Goal: Transaction & Acquisition: Purchase product/service

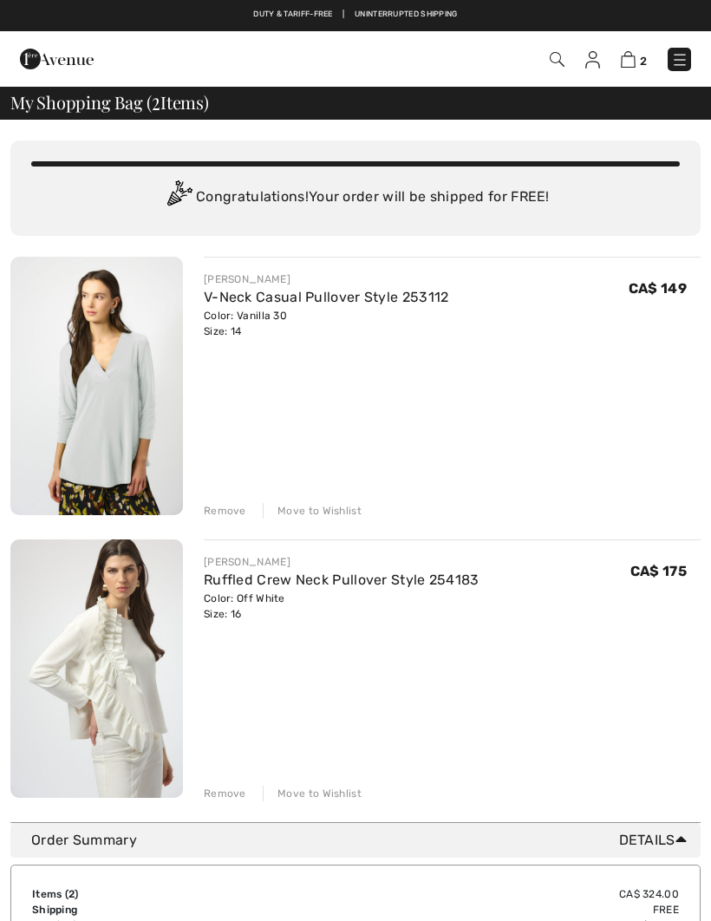
click at [221, 520] on div "JOSEPH RIBKOFF V-Neck Casual Pullover Style 253112 Color: Vanilla 30 Size: 14 F…" at bounding box center [355, 529] width 690 height 545
click at [225, 515] on div "Remove" at bounding box center [225, 511] width 42 height 16
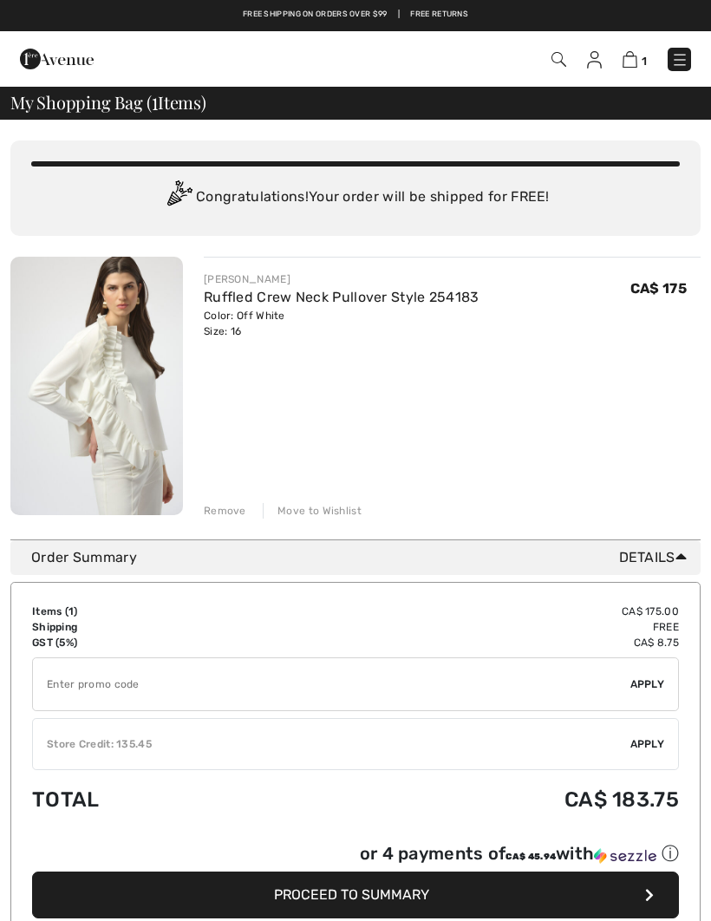
click at [167, 452] on img at bounding box center [96, 386] width 173 height 258
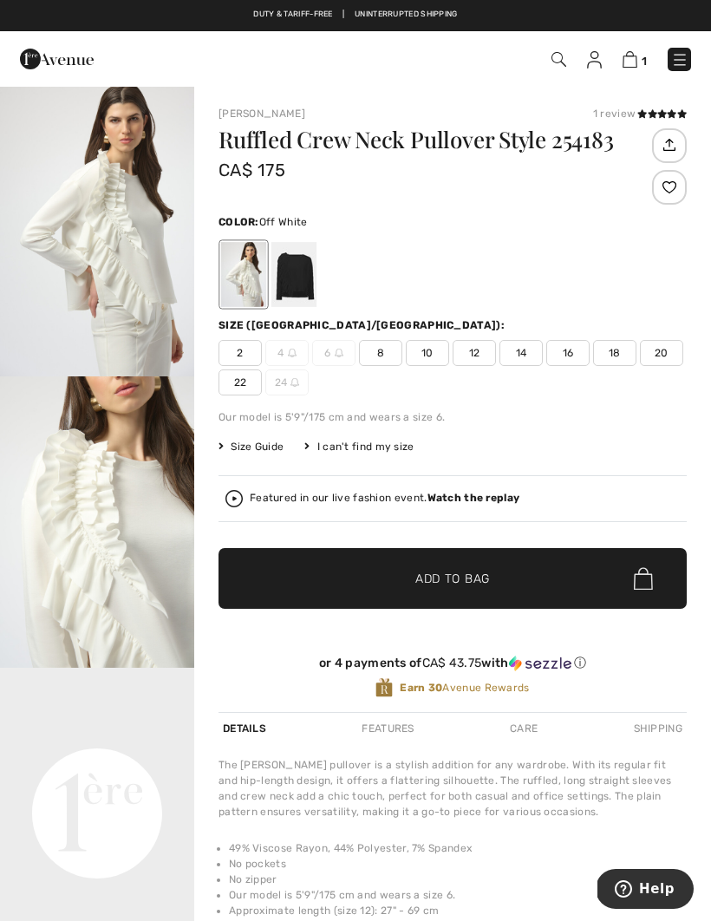
click at [155, 599] on img "2 / 5" at bounding box center [97, 521] width 194 height 291
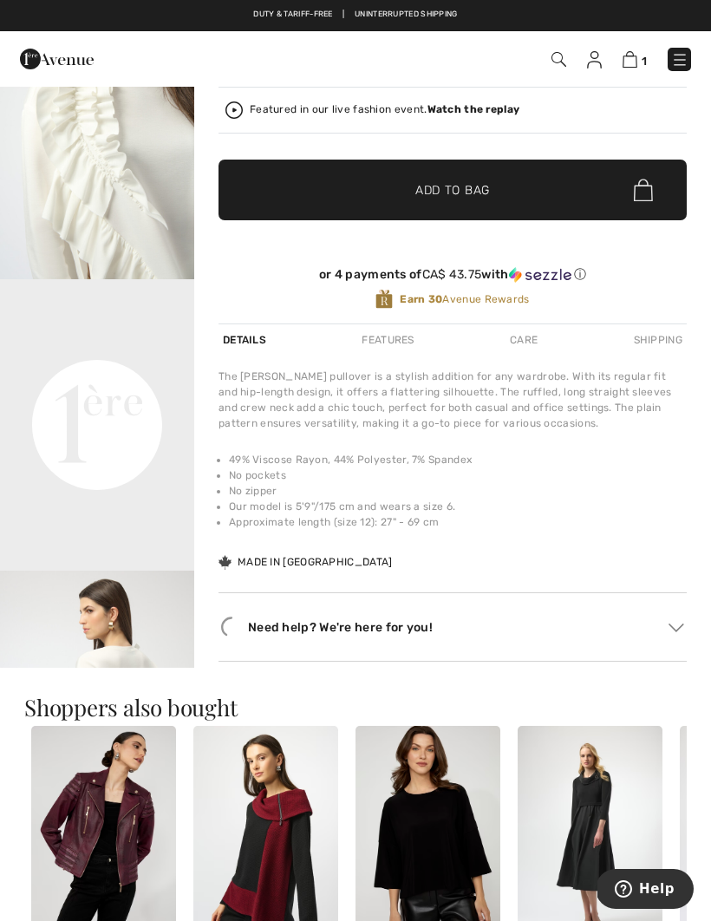
scroll to position [424, 0]
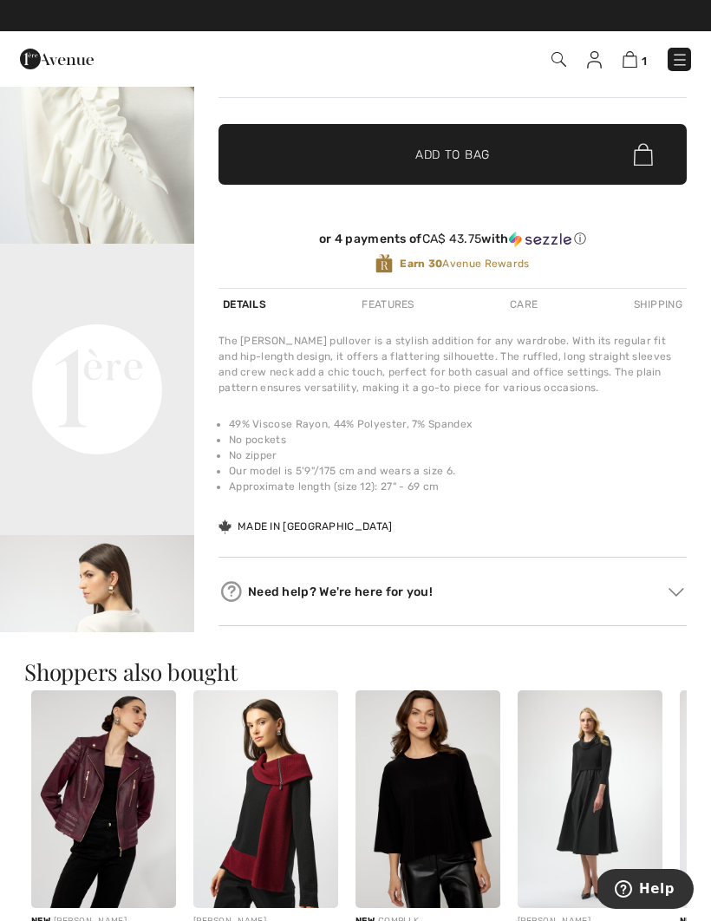
click at [99, 341] on video "Your browser does not support the video tag." at bounding box center [97, 292] width 194 height 97
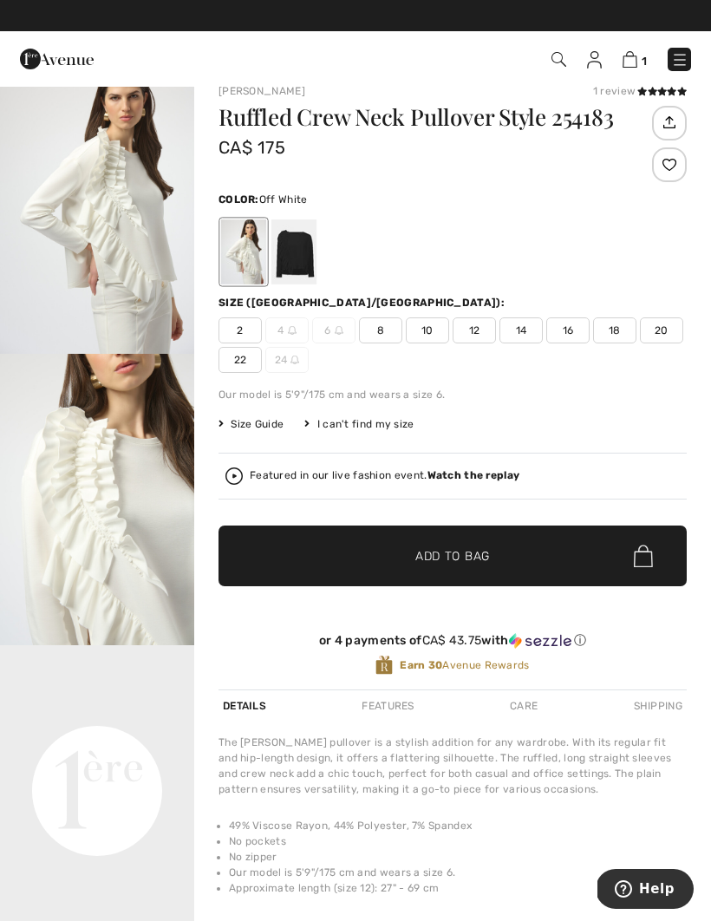
scroll to position [0, 0]
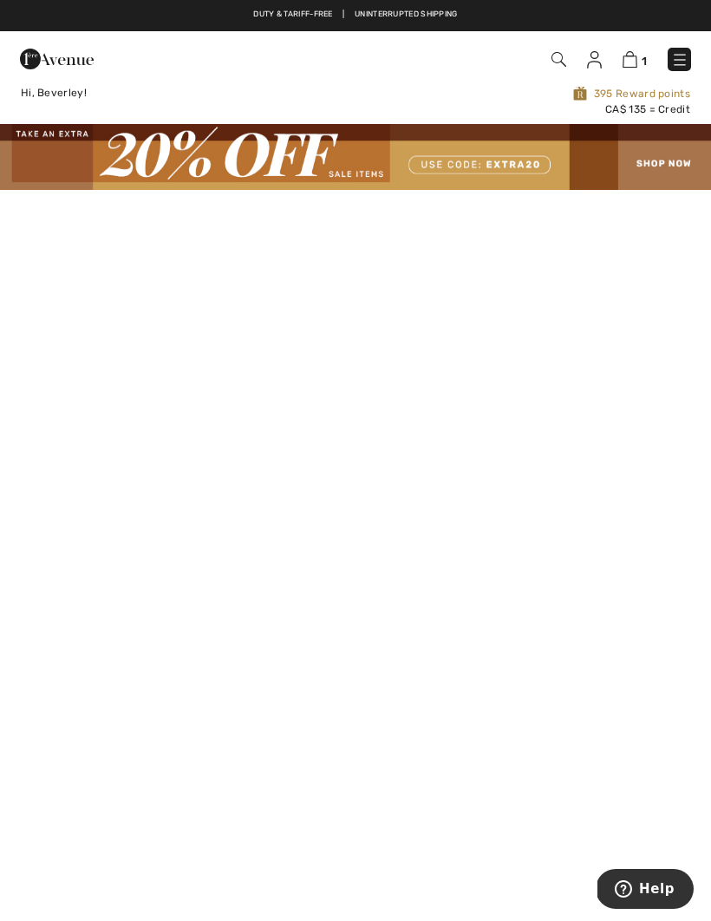
click at [683, 53] on img at bounding box center [679, 59] width 17 height 17
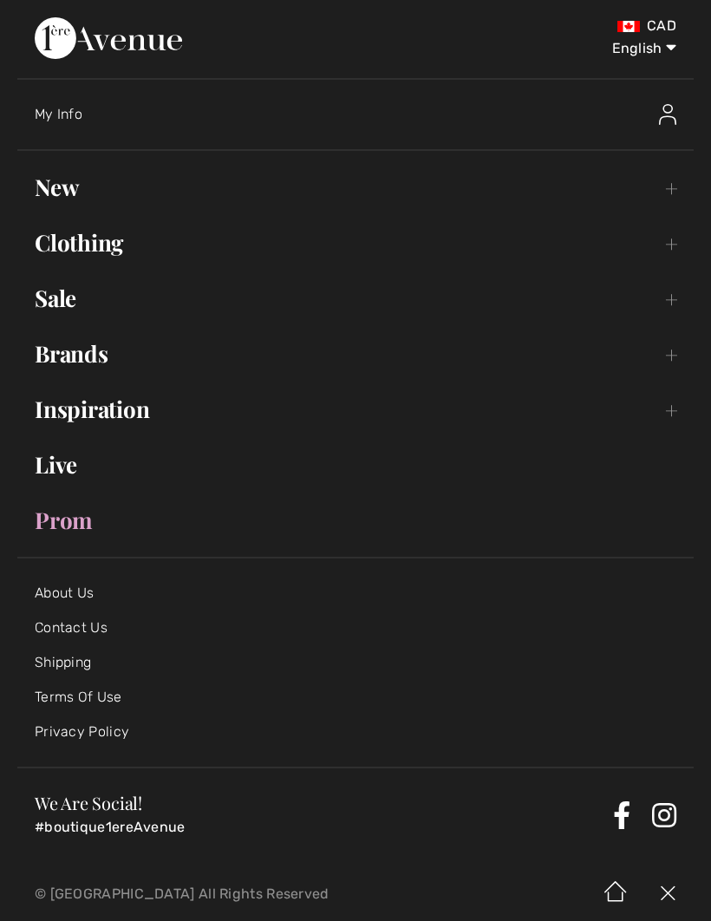
click at [134, 225] on link "Clothing Toggle submenu" at bounding box center [355, 243] width 676 height 38
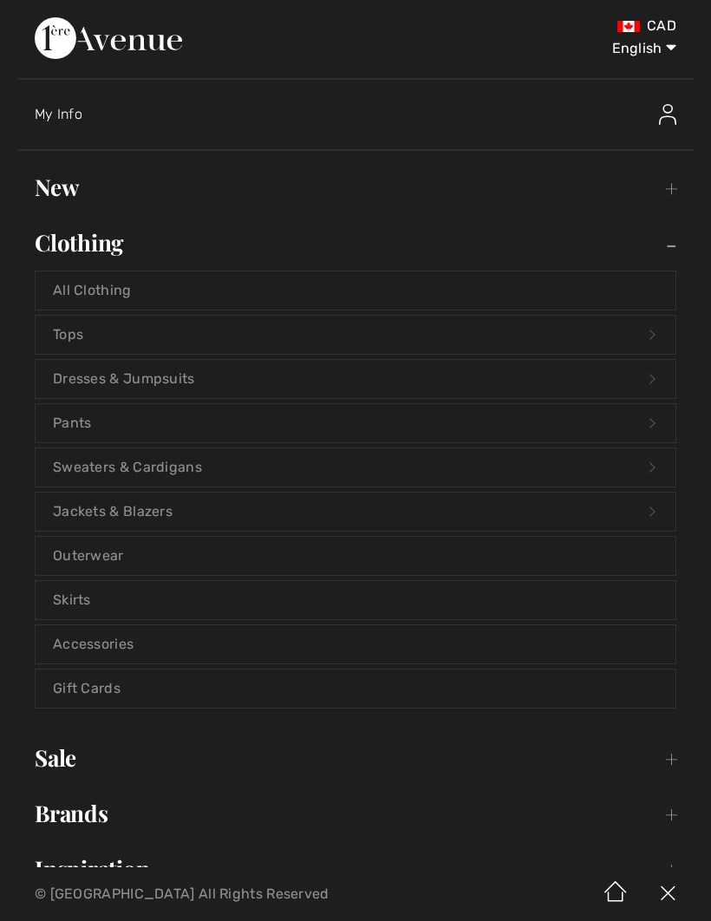
click at [187, 372] on link "Dresses & Jumpsuits Open submenu" at bounding box center [356, 379] width 640 height 38
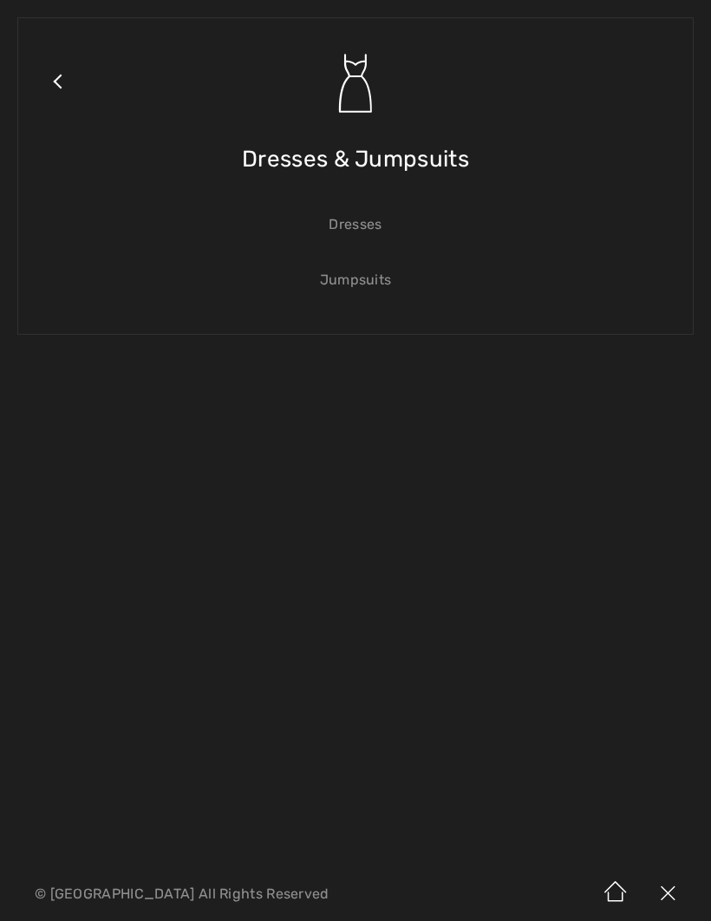
click at [359, 281] on link "Jumpsuits" at bounding box center [356, 280] width 640 height 38
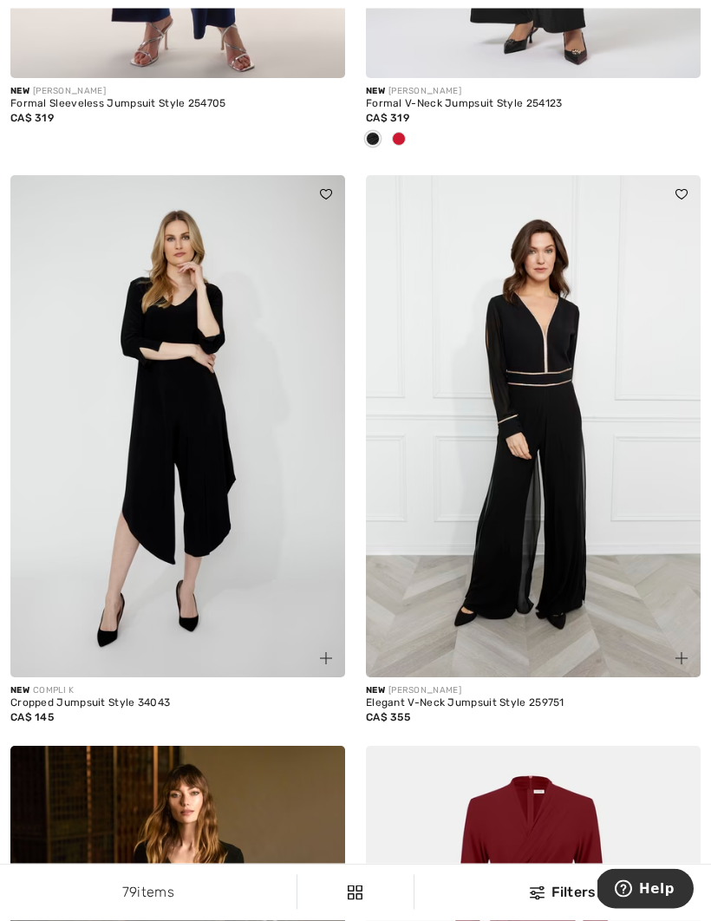
scroll to position [683, 0]
click at [210, 581] on img at bounding box center [177, 426] width 335 height 502
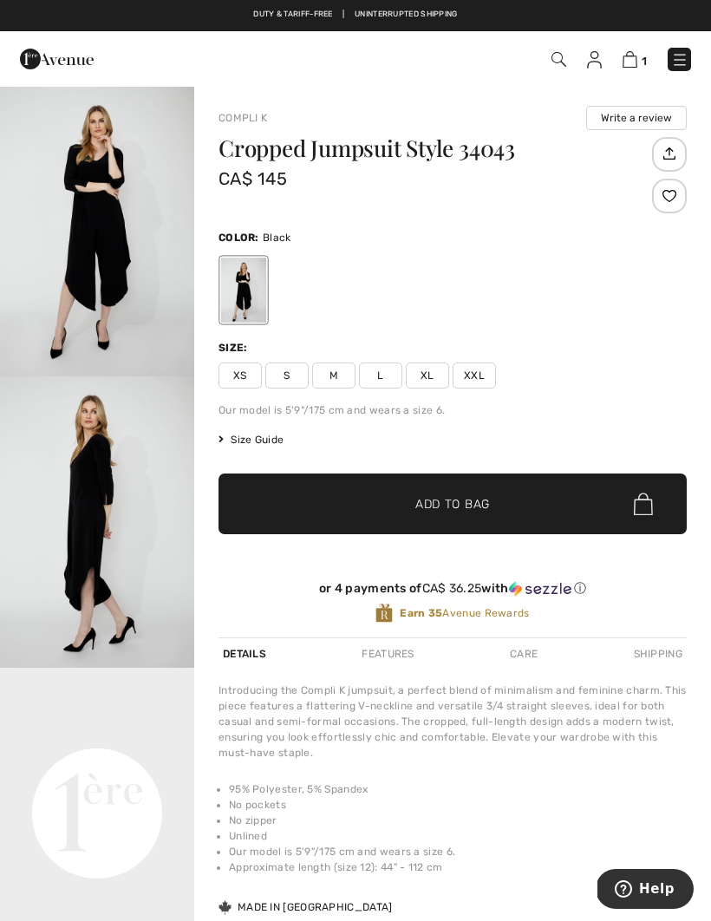
click at [104, 765] on video "Your browser does not support the video tag." at bounding box center [97, 716] width 194 height 97
click at [429, 375] on span "XL" at bounding box center [427, 375] width 43 height 26
click at [483, 483] on span "✔ Added to Bag Add to Bag" at bounding box center [452, 503] width 468 height 61
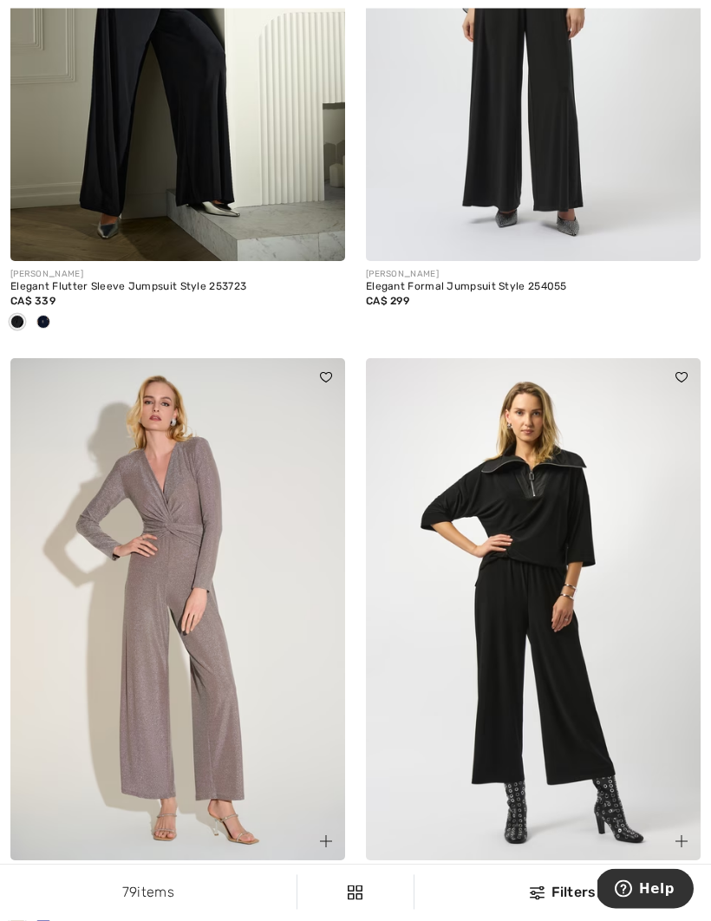
scroll to position [2840, 0]
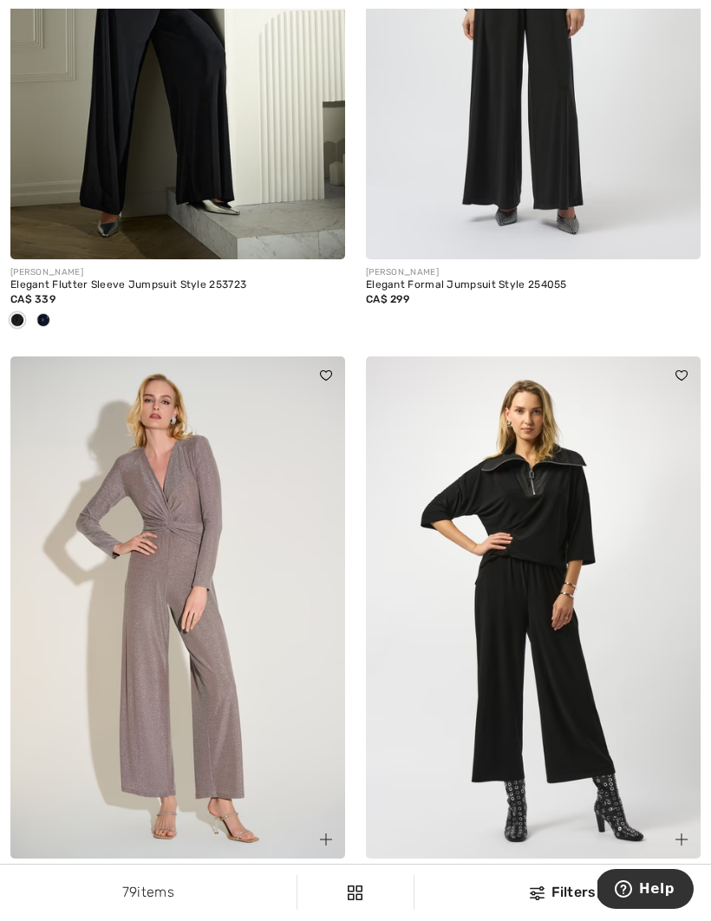
click at [518, 623] on img at bounding box center [533, 607] width 335 height 502
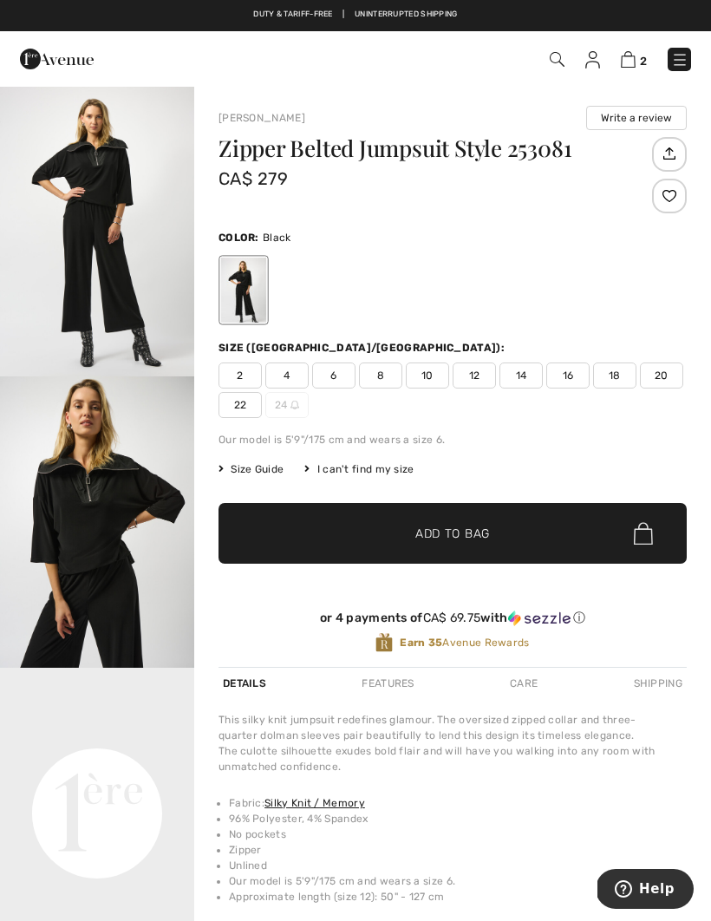
click at [567, 381] on span "16" at bounding box center [567, 375] width 43 height 26
click at [499, 540] on span "✔ Added to Bag Add to Bag" at bounding box center [452, 533] width 468 height 61
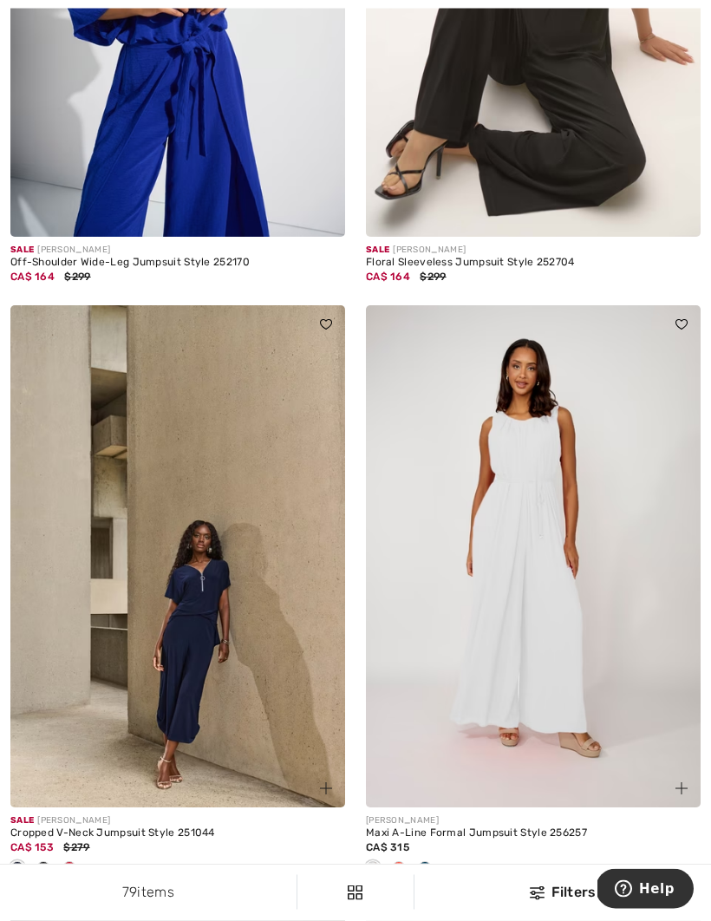
scroll to position [8934, 0]
click at [197, 741] on img at bounding box center [177, 556] width 335 height 502
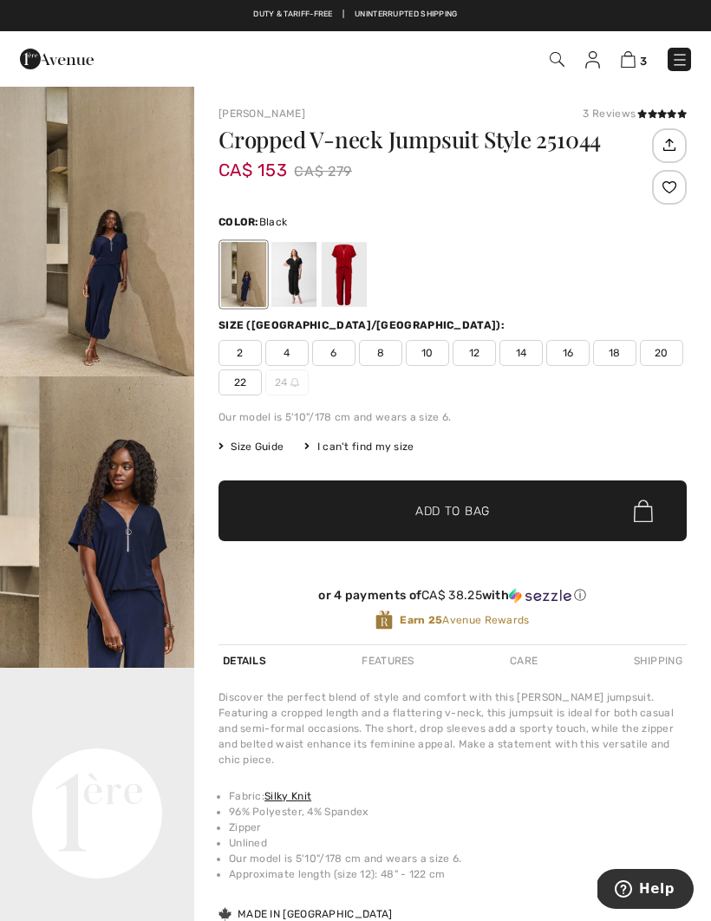
click at [290, 282] on div at bounding box center [293, 274] width 45 height 65
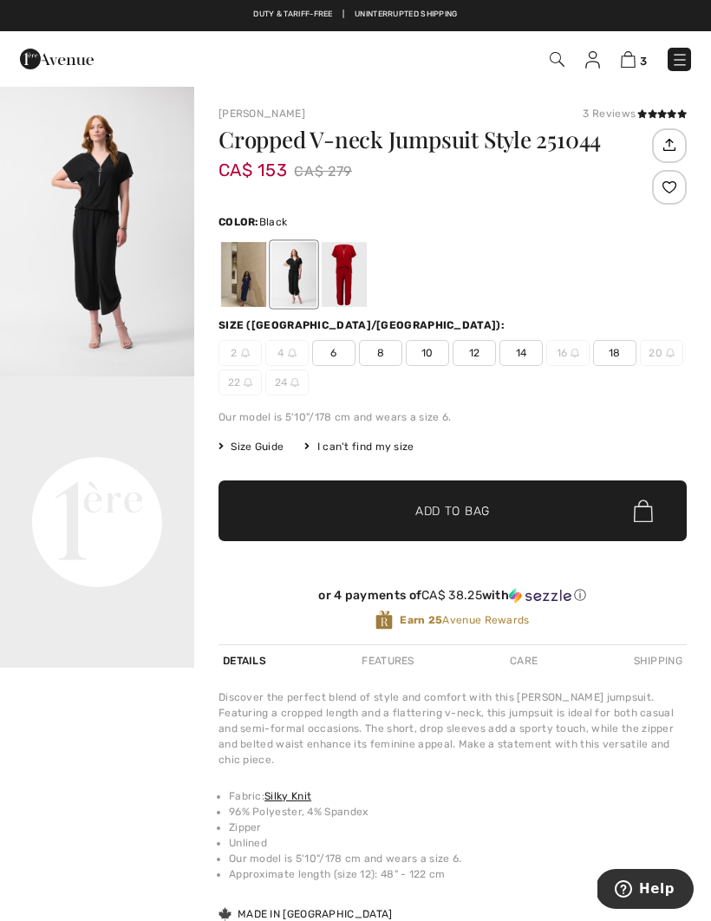
click at [525, 340] on span "14" at bounding box center [520, 353] width 43 height 26
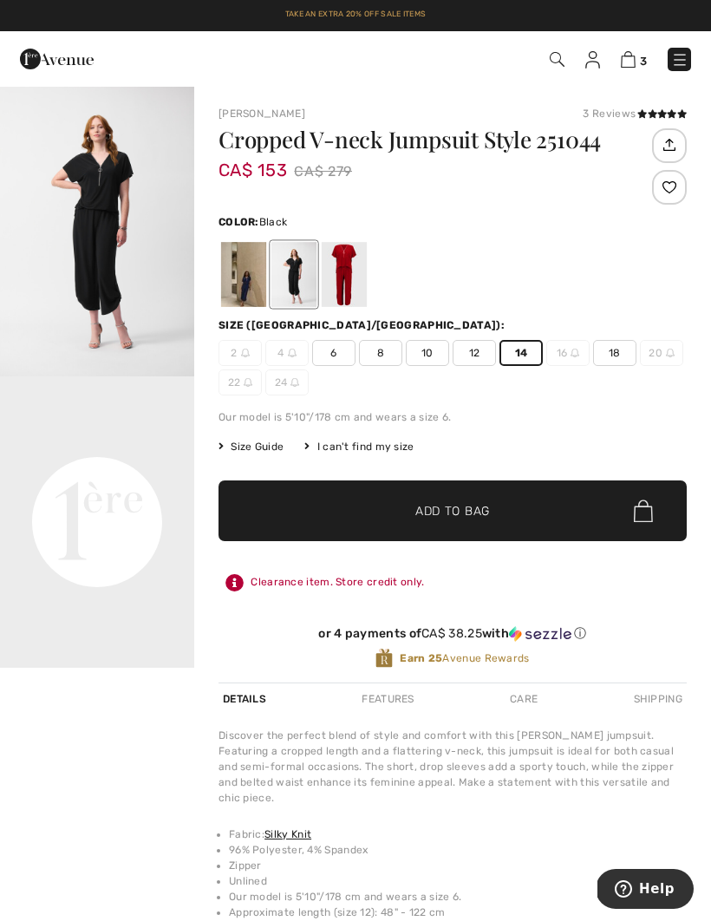
click at [463, 496] on span "✔ Added to Bag Add to Bag" at bounding box center [452, 510] width 468 height 61
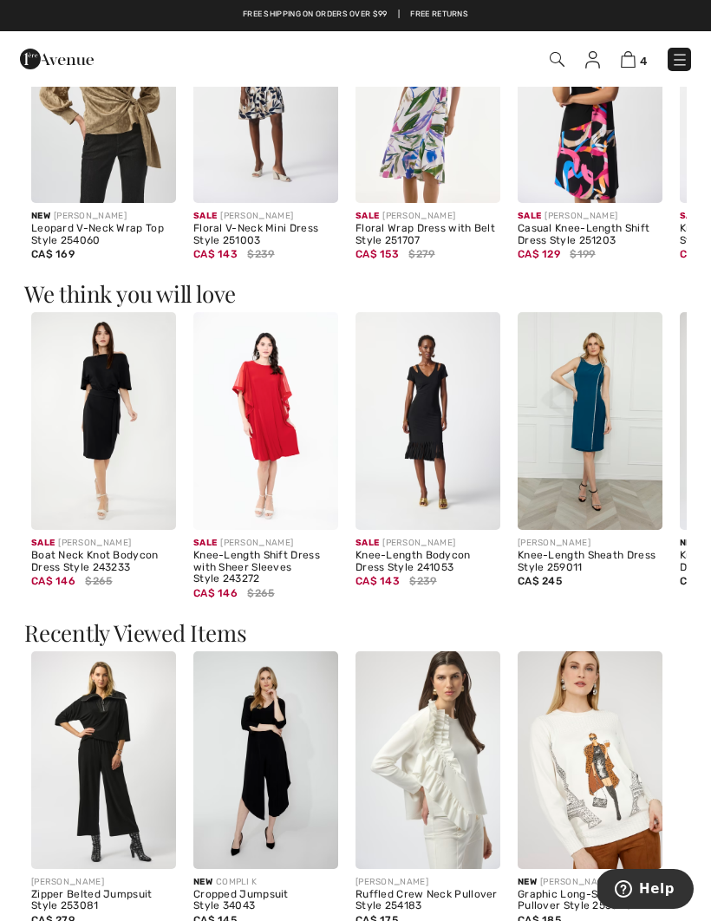
scroll to position [1129, 0]
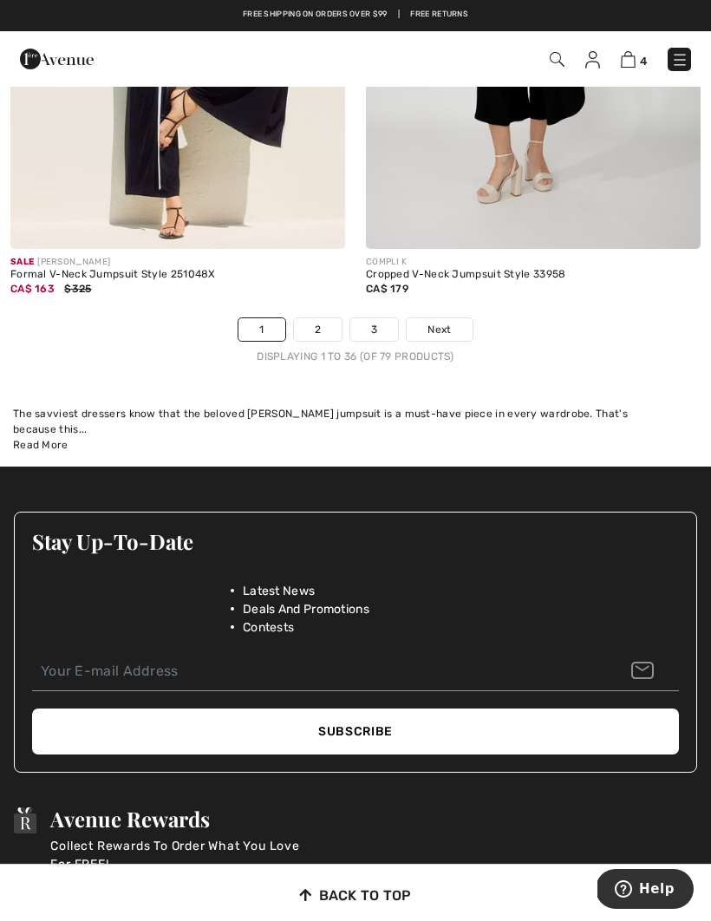
scroll to position [10685, 0]
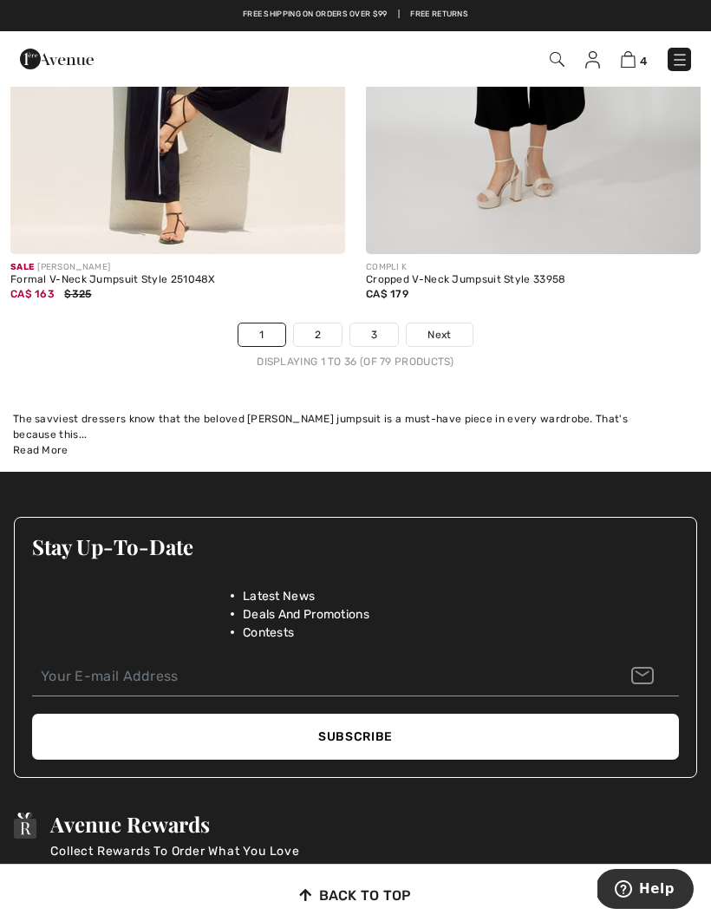
click at [319, 323] on link "2" at bounding box center [318, 334] width 48 height 23
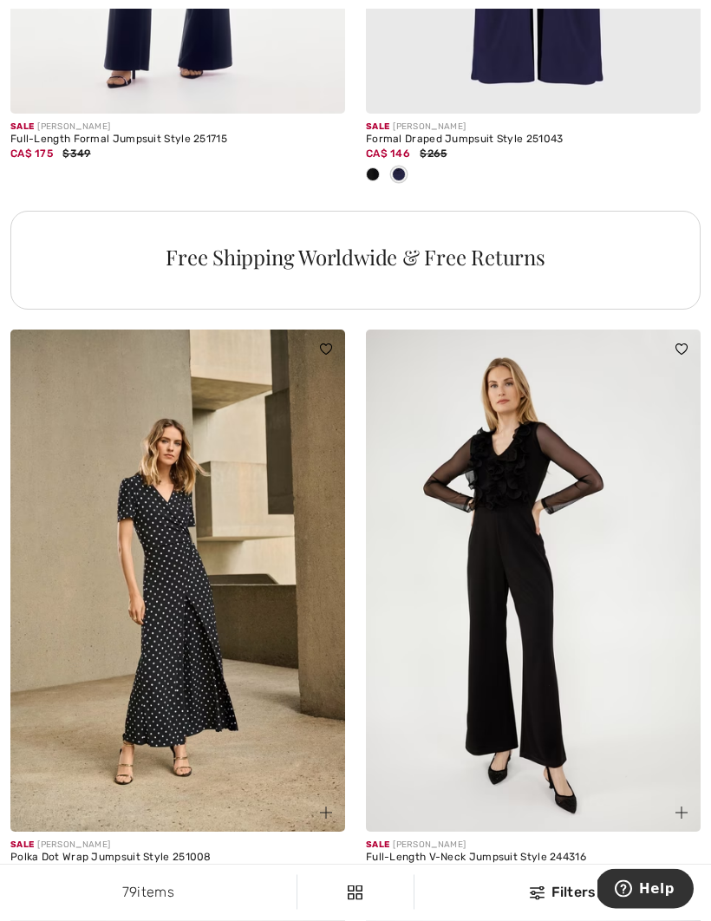
scroll to position [3585, 0]
